Goal: Task Accomplishment & Management: Complete application form

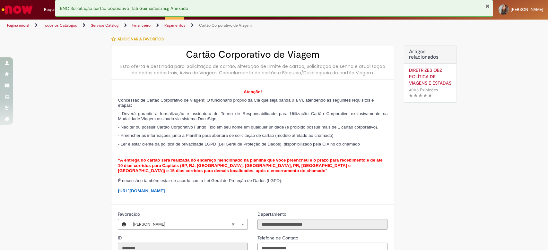
select select "**********"
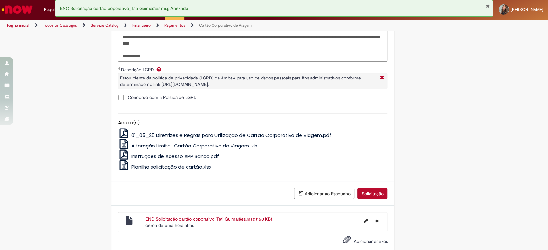
click at [365, 199] on button "Solicitação" at bounding box center [372, 193] width 30 height 11
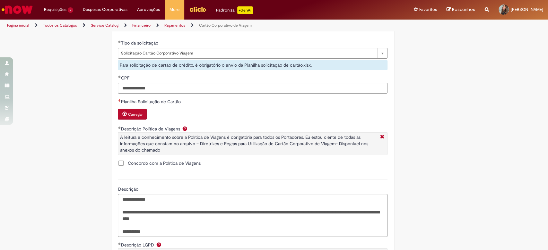
scroll to position [287, 0]
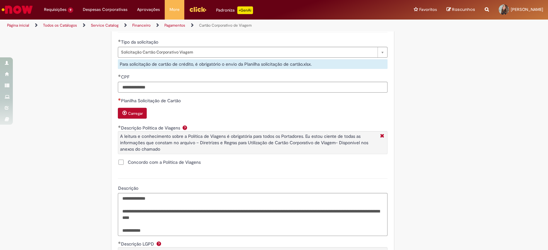
click at [142, 119] on button "Carregar" at bounding box center [132, 113] width 29 height 11
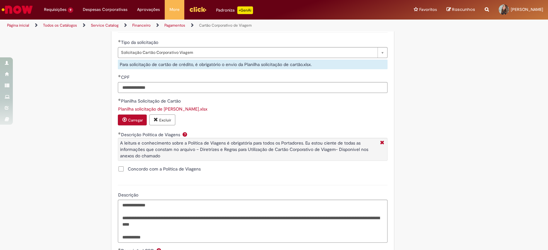
scroll to position [491, 0]
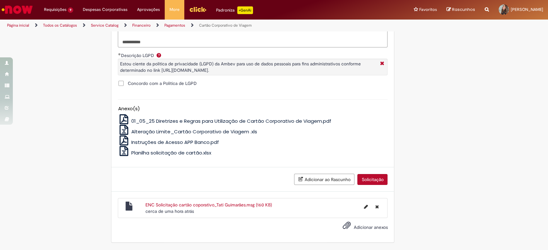
click at [377, 185] on button "Solicitação" at bounding box center [372, 179] width 30 height 11
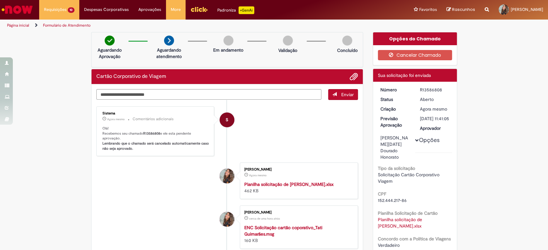
click at [422, 87] on div "R13586808" at bounding box center [435, 90] width 30 height 6
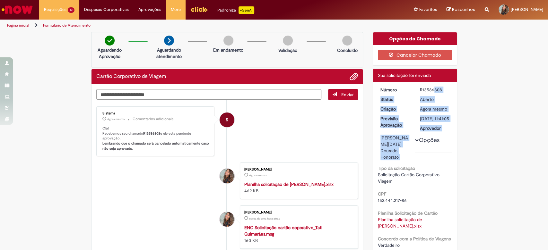
click at [422, 87] on div "R13586808" at bounding box center [435, 90] width 30 height 6
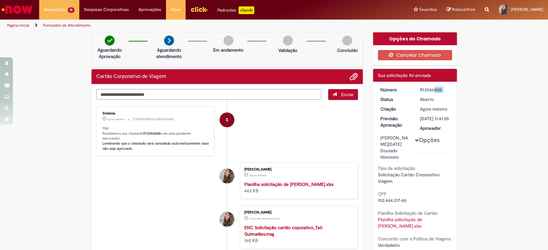
click at [422, 87] on div "R13586808" at bounding box center [435, 90] width 30 height 6
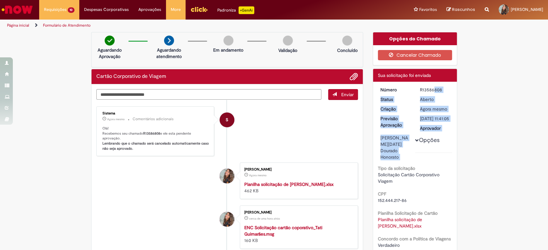
click at [422, 87] on div "R13586808" at bounding box center [435, 90] width 30 height 6
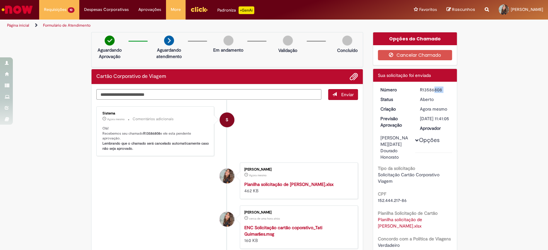
click at [422, 87] on div "R13586808" at bounding box center [435, 90] width 30 height 6
copy dd "R13586808"
click at [18, 7] on img "Ir para a Homepage" at bounding box center [17, 9] width 33 height 13
